Goal: Find specific page/section: Find specific page/section

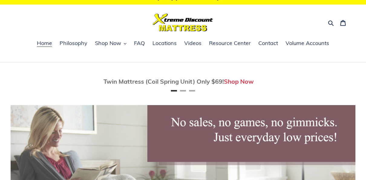
scroll to position [6, 0]
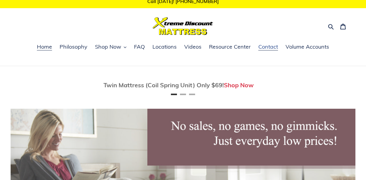
click at [269, 45] on span "Contact" at bounding box center [268, 46] width 20 height 7
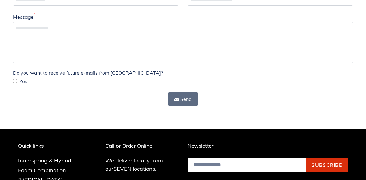
scroll to position [126, 0]
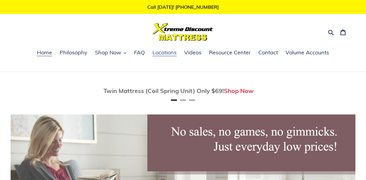
click at [168, 51] on span "Locations" at bounding box center [164, 52] width 24 height 7
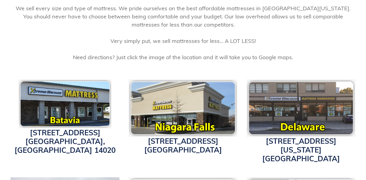
scroll to position [147, 0]
